Goal: Entertainment & Leisure: Browse casually

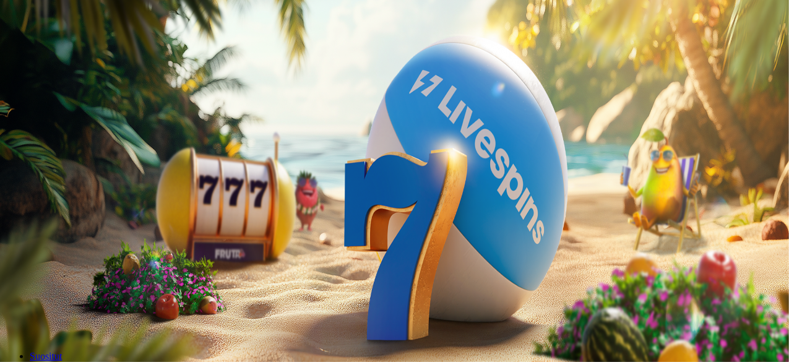
click at [66, 51] on button "Kirjaudu" at bounding box center [86, 44] width 40 height 13
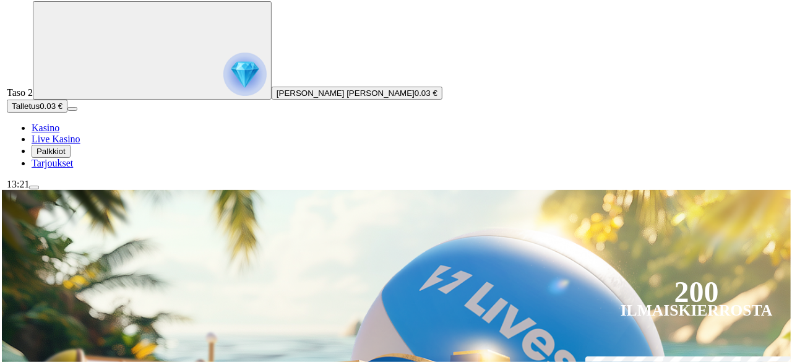
scroll to position [71, 0]
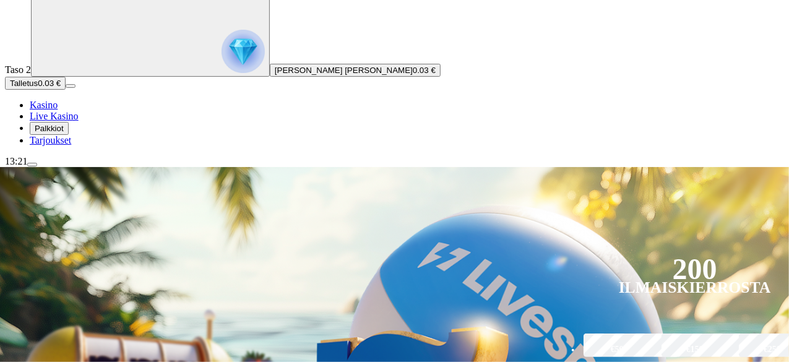
drag, startPoint x: 49, startPoint y: 342, endPoint x: 38, endPoint y: 329, distance: 17.6
click at [38, 167] on div "13:21" at bounding box center [394, 161] width 779 height 11
click at [66, 167] on div "13:21" at bounding box center [394, 161] width 779 height 11
click at [32, 165] on span "menu icon" at bounding box center [32, 165] width 0 height 0
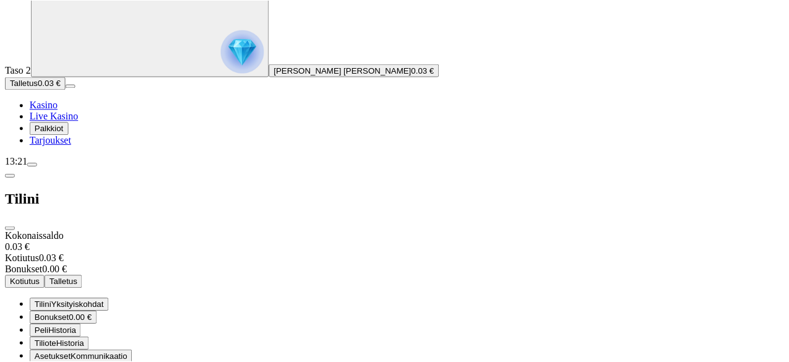
scroll to position [49, 0]
click at [65, 121] on span "Live Kasino" at bounding box center [54, 116] width 49 height 11
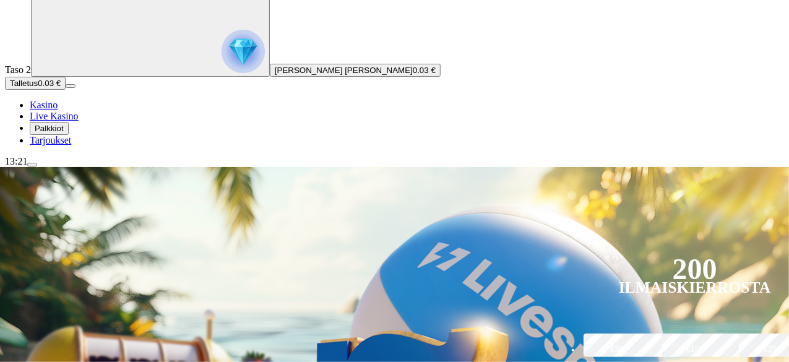
scroll to position [4, 0]
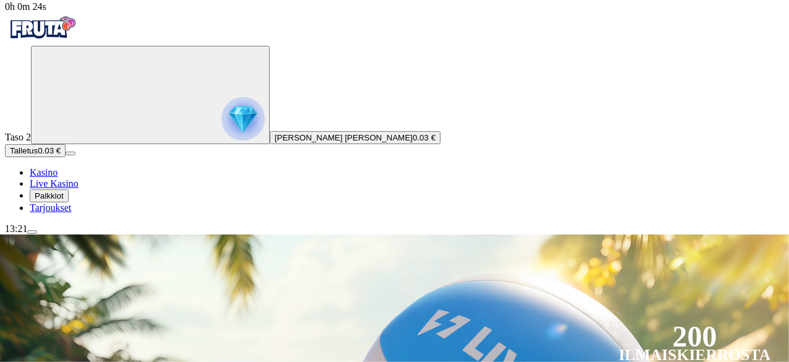
click at [123, 176] on div "Taso 2 [PERSON_NAME] [PERSON_NAME] 0.03 € Talletus 0.03 € Kasino Live Kasino Pa…" at bounding box center [394, 130] width 779 height 168
drag, startPoint x: 36, startPoint y: 344, endPoint x: 30, endPoint y: 342, distance: 6.5
click at [27, 234] on span "13:22" at bounding box center [16, 228] width 22 height 11
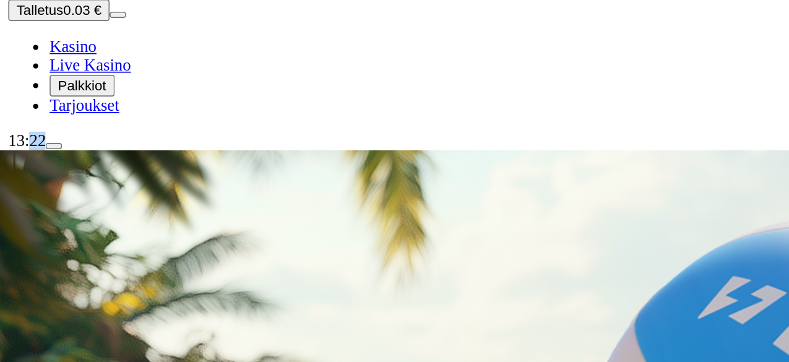
scroll to position [2, 0]
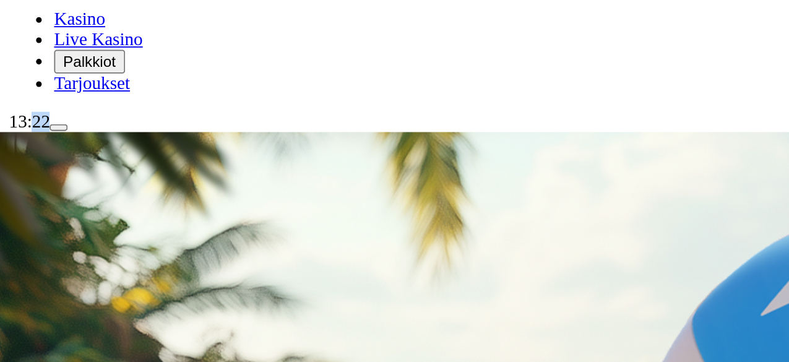
click at [27, 235] on span "13:22" at bounding box center [16, 230] width 22 height 11
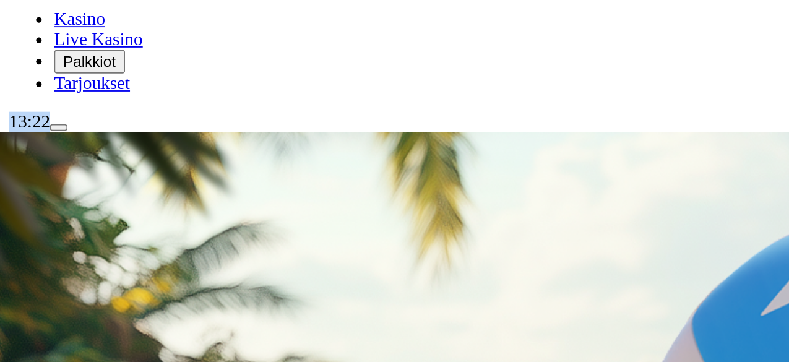
click at [27, 235] on span "13:22" at bounding box center [16, 230] width 22 height 11
click at [55, 236] on div "13:22" at bounding box center [394, 230] width 779 height 11
click at [88, 236] on div "13:22" at bounding box center [394, 230] width 779 height 11
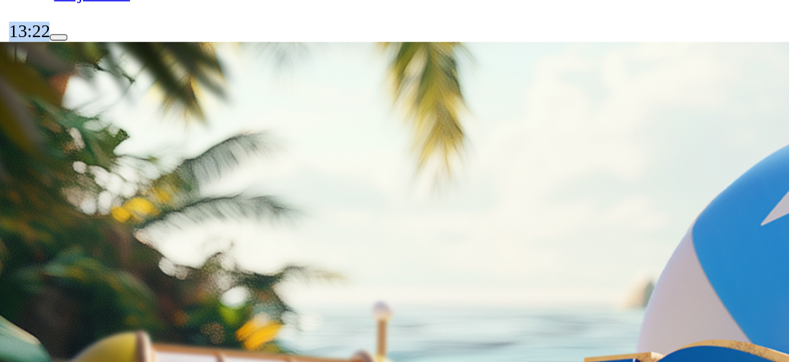
scroll to position [77, 0]
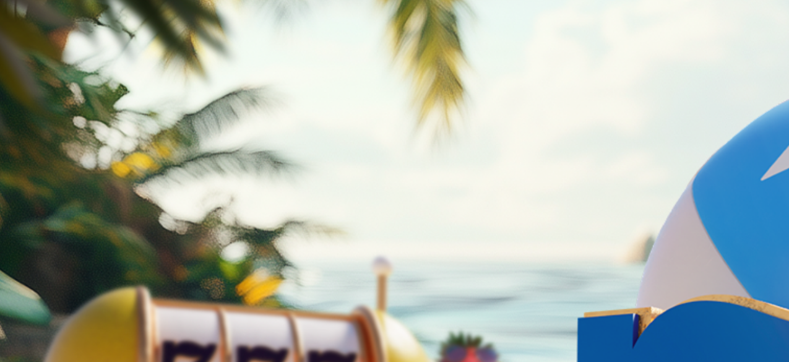
click at [58, 105] on span "Kasino" at bounding box center [44, 99] width 28 height 11
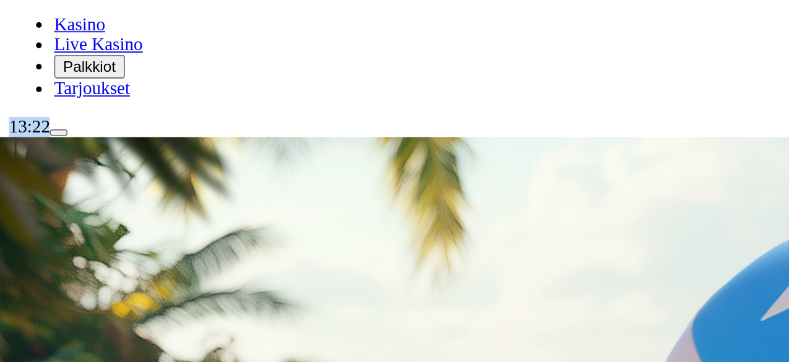
click at [32, 236] on span "menu icon" at bounding box center [32, 236] width 0 height 0
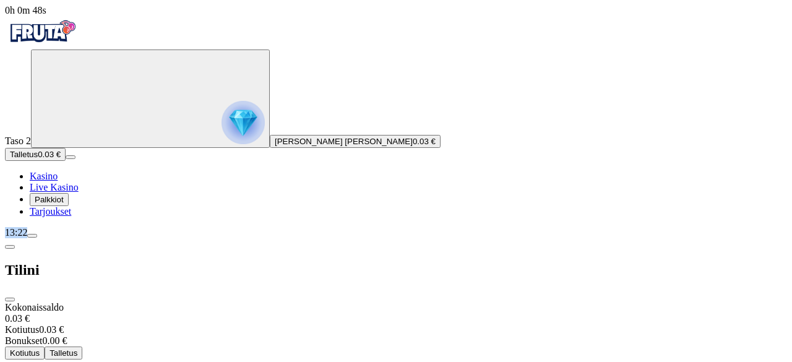
scroll to position [30, 0]
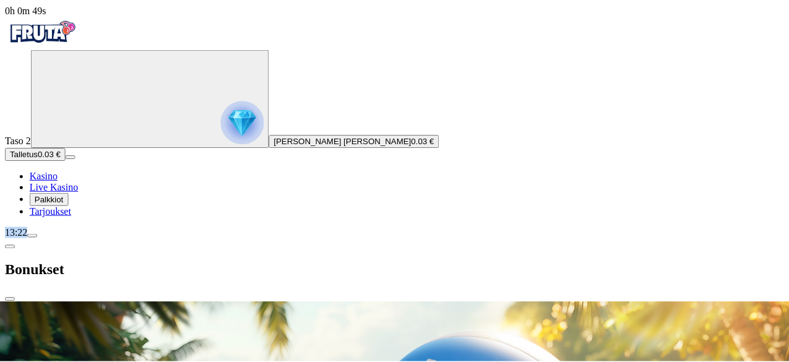
scroll to position [0, 0]
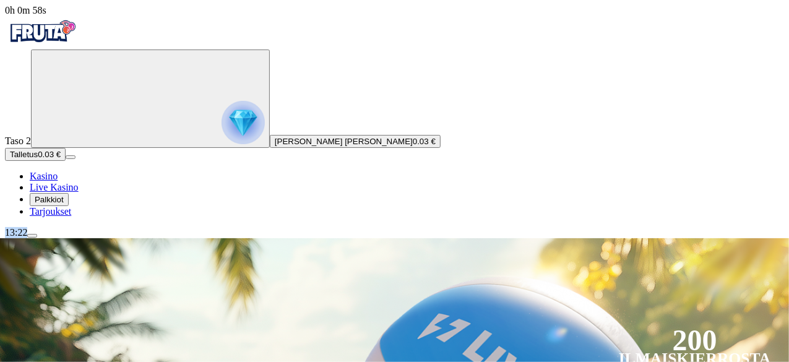
click at [90, 144] on icon "Primary" at bounding box center [129, 97] width 186 height 93
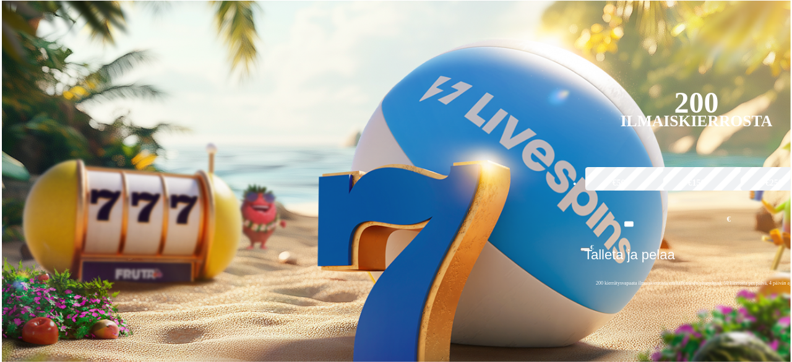
scroll to position [664, 0]
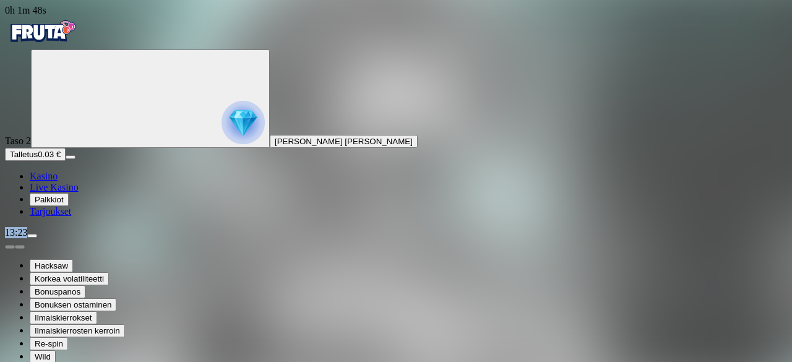
type input "**********"
